Goal: Find specific page/section: Find specific page/section

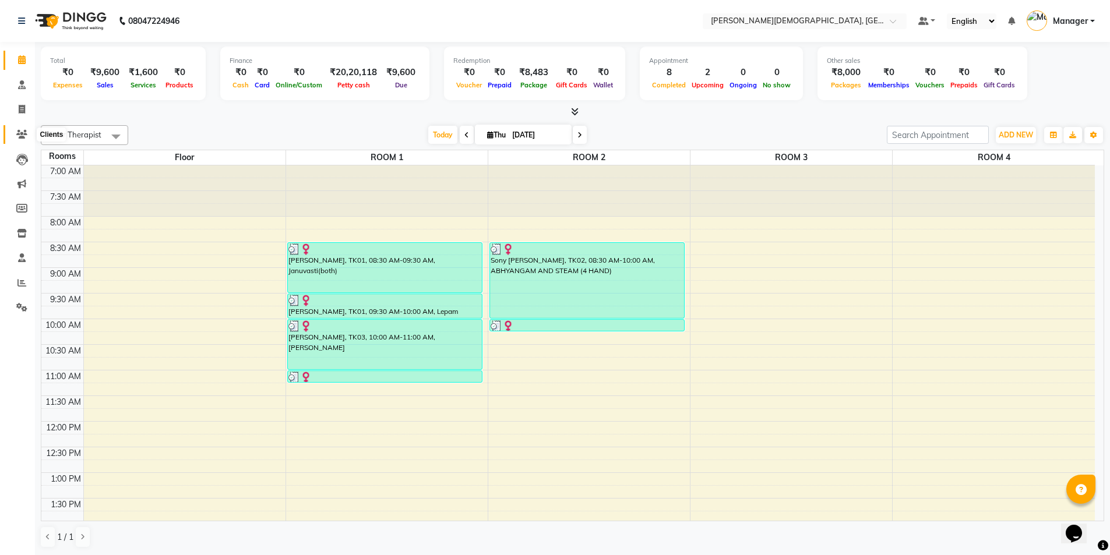
click at [19, 135] on icon at bounding box center [21, 134] width 11 height 9
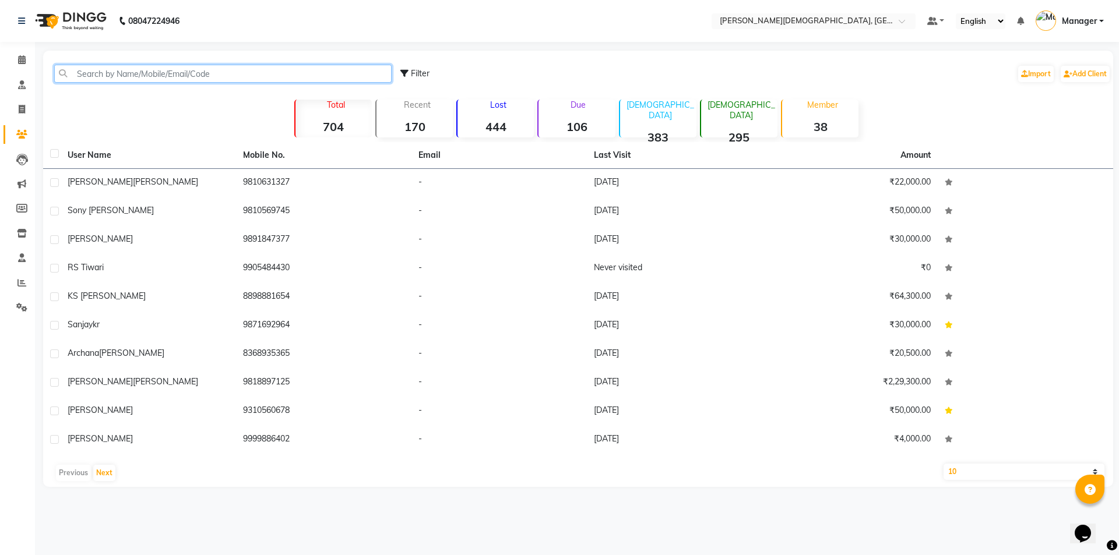
click at [154, 75] on input "text" at bounding box center [222, 74] width 337 height 18
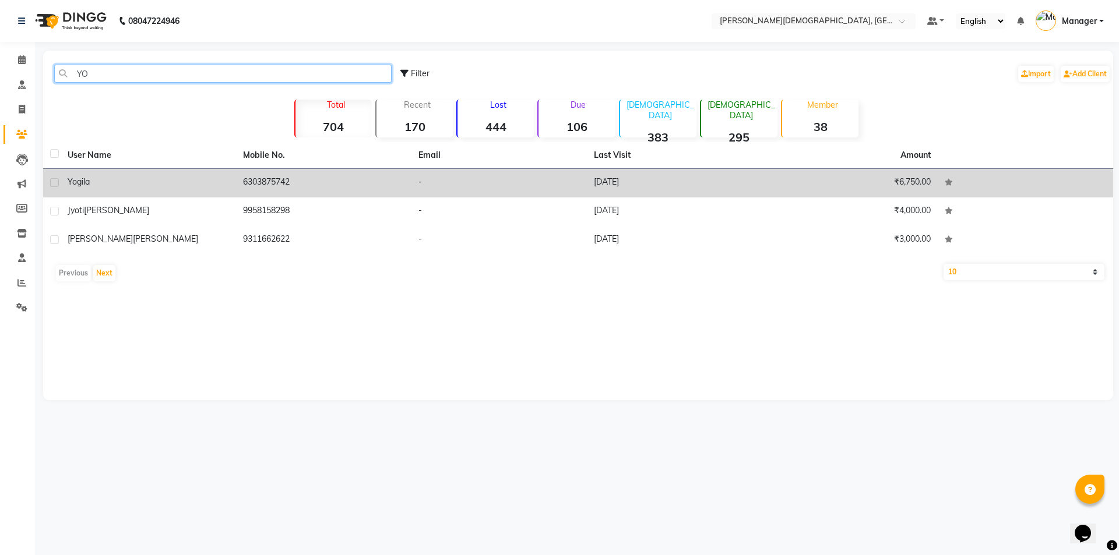
type input "YO"
click at [297, 185] on td "6303875742" at bounding box center [323, 183] width 175 height 29
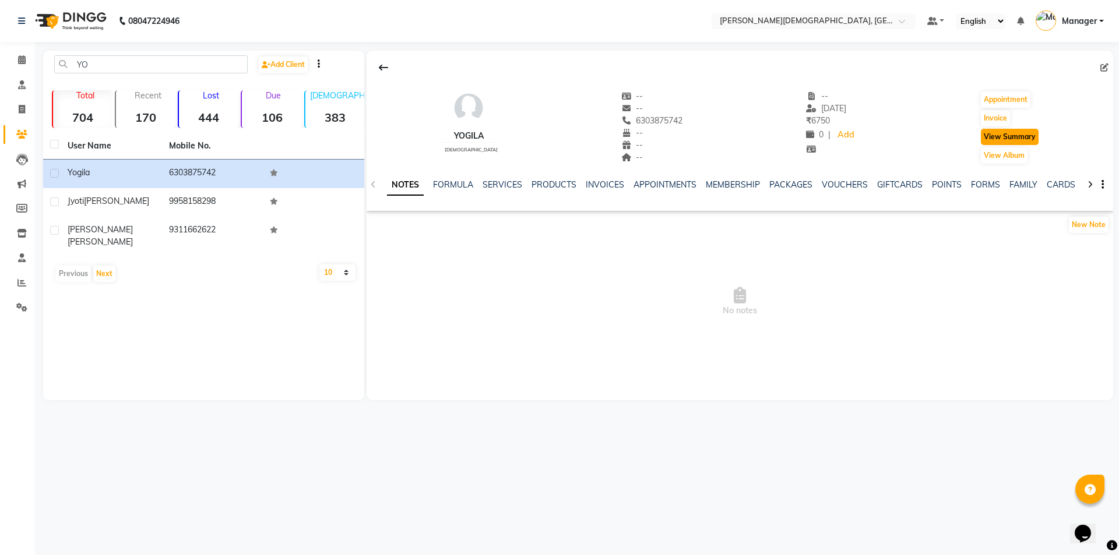
click at [1014, 139] on button "View Summary" at bounding box center [1010, 137] width 58 height 16
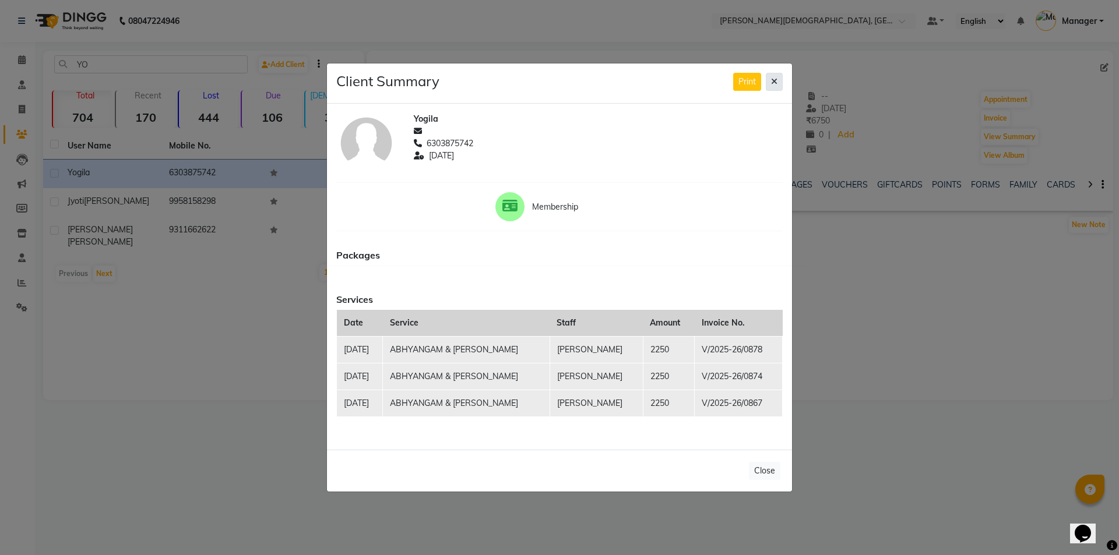
click at [762, 87] on div "Print" at bounding box center [758, 82] width 50 height 18
click at [769, 88] on button at bounding box center [774, 82] width 17 height 18
